Goal: Task Accomplishment & Management: Manage account settings

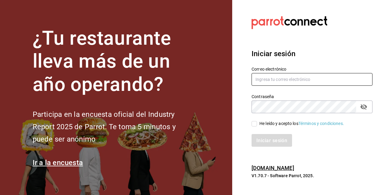
type input "carlom4rc.21@gmail.com"
click at [265, 125] on font "He leído y acepto los" at bounding box center [278, 123] width 39 height 5
click at [257, 125] on input "He leído y acepto los Términos y condiciones." at bounding box center [253, 123] width 5 height 5
checkbox input "true"
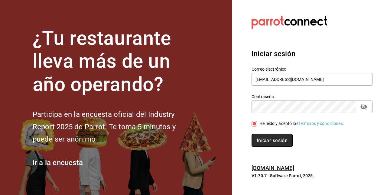
click at [261, 136] on button "Iniciar sesión" at bounding box center [271, 140] width 41 height 13
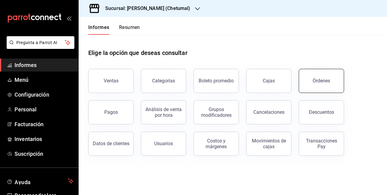
click at [318, 91] on button "Órdenes" at bounding box center [320, 81] width 45 height 24
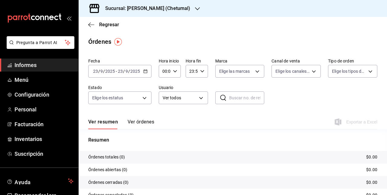
click at [136, 66] on div "[DATE] [DATE] - [DATE] [DATE]" at bounding box center [119, 71] width 63 height 13
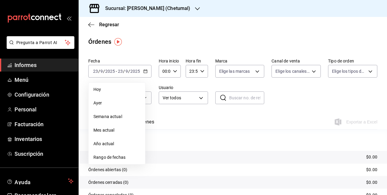
click at [116, 128] on span "Mes actual" at bounding box center [116, 130] width 47 height 6
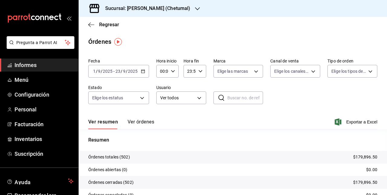
click at [135, 124] on font "Ver órdenes" at bounding box center [140, 122] width 27 height 6
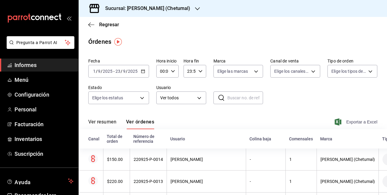
click at [360, 124] on font "Exportar a Excel" at bounding box center [361, 122] width 31 height 5
click at [382, 191] on div at bounding box center [382, 191] width 0 height 0
click at [27, 81] on font "Menú" at bounding box center [21, 80] width 14 height 6
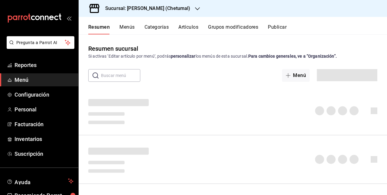
click at [186, 28] on button "Artículos" at bounding box center [188, 29] width 20 height 10
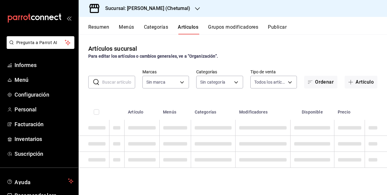
click at [120, 86] on input "text" at bounding box center [118, 82] width 33 height 12
type input "1e1dcecb-146a-4c38-a37f-07a66fe23c0d"
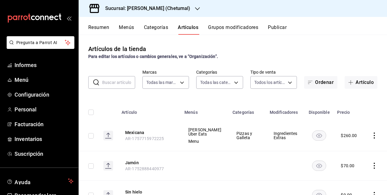
type input "afeef8b8-472a-4080-9df8-2e42184c4c11,f98108bb-a2b2-4d05-9419-5e1f5dc0d9f4,7f33e…"
type input "espinaca"
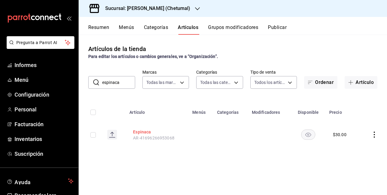
click at [134, 132] on font "Espinaca" at bounding box center [142, 132] width 18 height 5
